Goal: Transaction & Acquisition: Purchase product/service

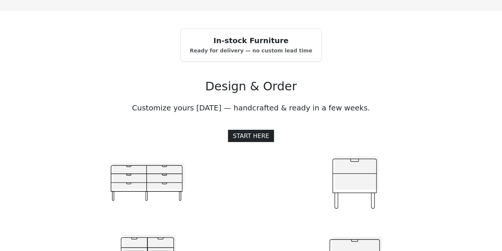
scroll to position [842, 0]
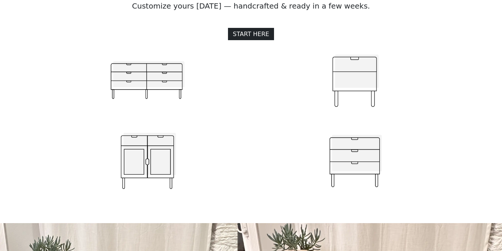
click at [158, 77] on img at bounding box center [147, 81] width 74 height 73
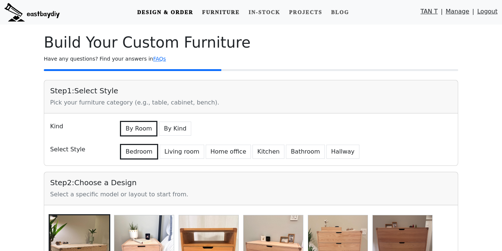
click at [210, 11] on link "Furniture" at bounding box center [220, 13] width 43 height 14
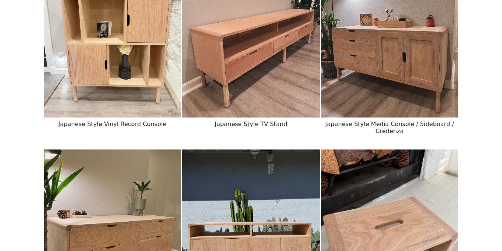
scroll to position [543, 0]
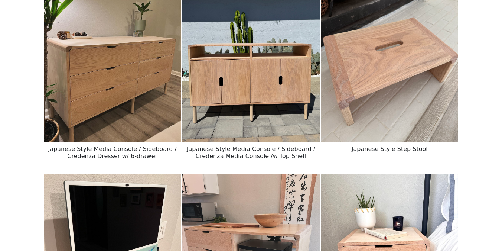
click at [387, 89] on img at bounding box center [389, 57] width 137 height 172
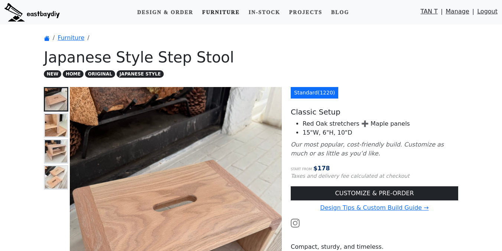
click at [220, 14] on link "Furniture" at bounding box center [220, 13] width 43 height 14
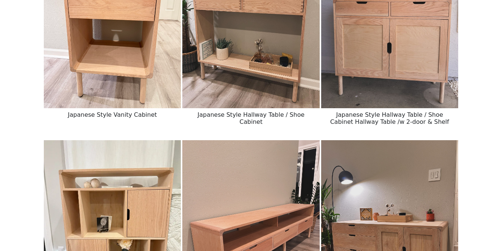
scroll to position [195, 0]
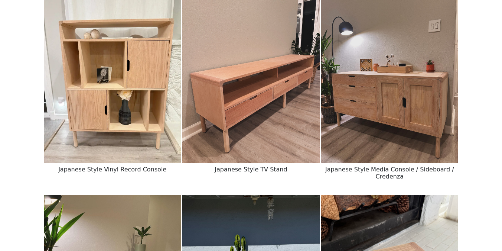
scroll to position [398, 0]
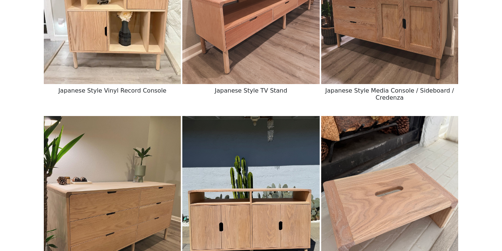
click at [237, 162] on img at bounding box center [250, 202] width 137 height 172
